Goal: Navigation & Orientation: Find specific page/section

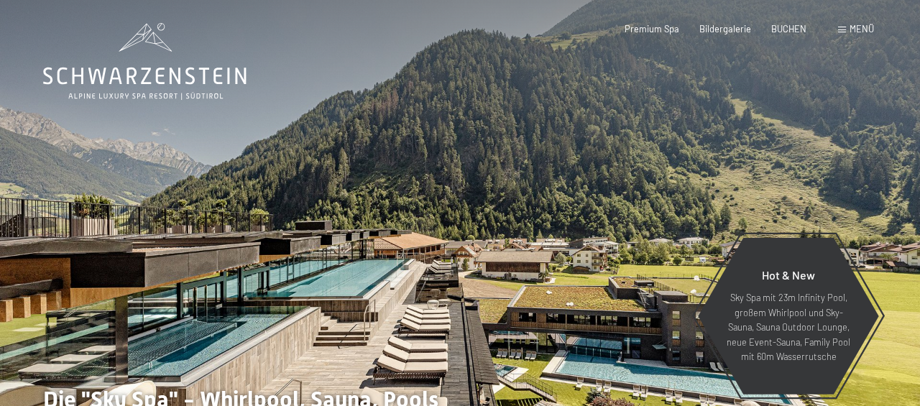
click at [853, 27] on span "Menü" at bounding box center [861, 28] width 24 height 11
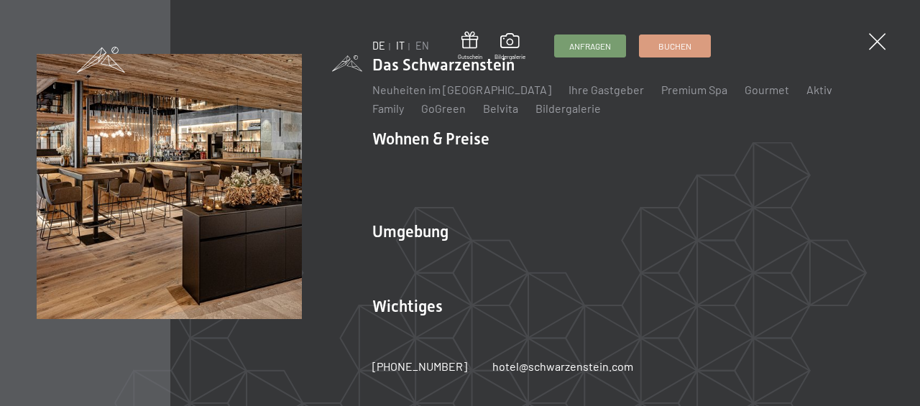
click at [397, 45] on link "IT" at bounding box center [400, 46] width 9 height 12
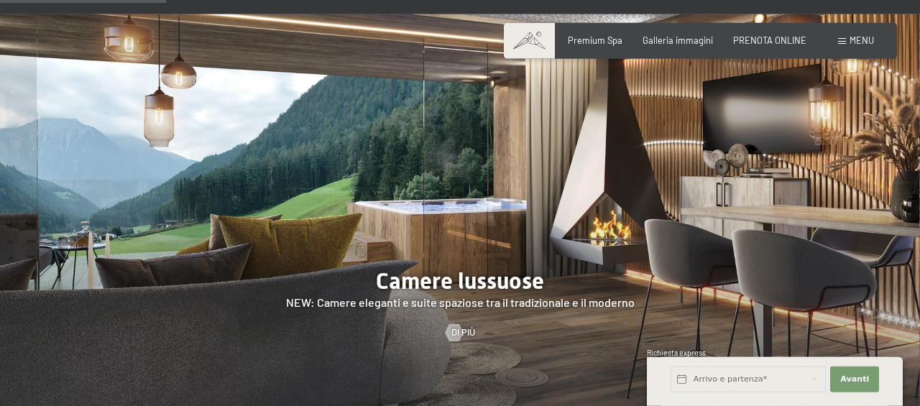
scroll to position [1095, 0]
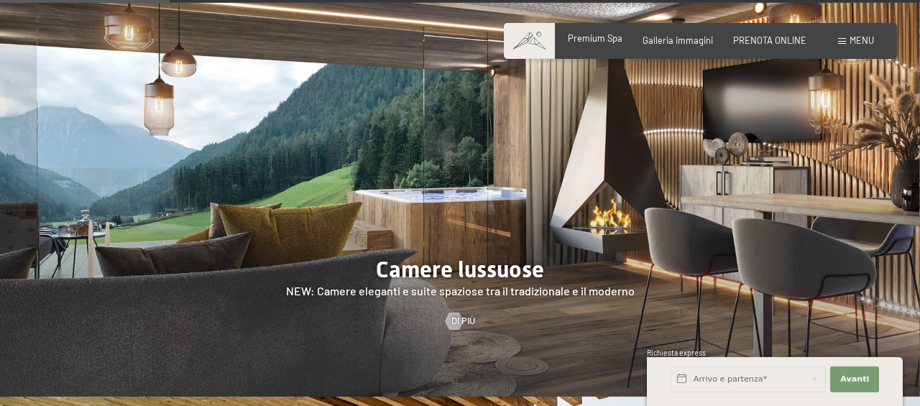
click at [602, 41] on span "Premium Spa" at bounding box center [595, 37] width 55 height 11
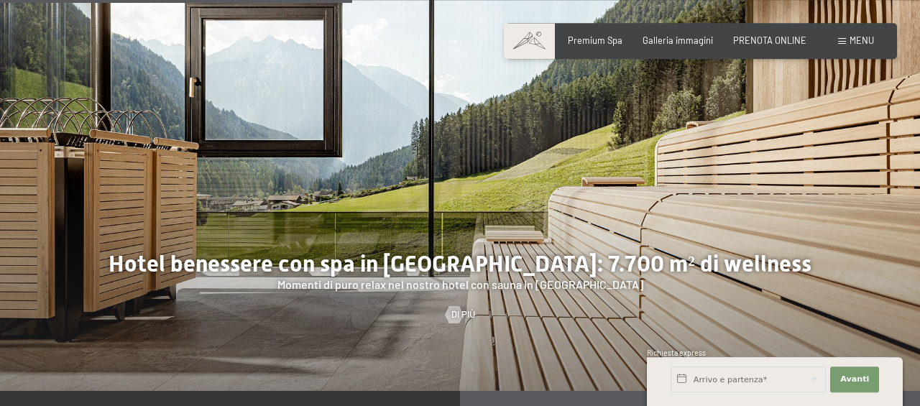
scroll to position [3112, 0]
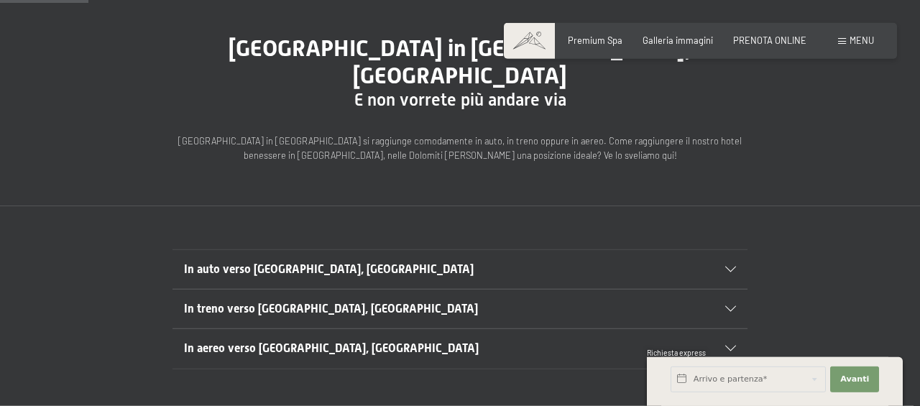
scroll to position [124, 0]
click at [338, 262] on span "In auto verso [GEOGRAPHIC_DATA], [GEOGRAPHIC_DATA]" at bounding box center [329, 269] width 290 height 14
